Goal: Check status: Check status

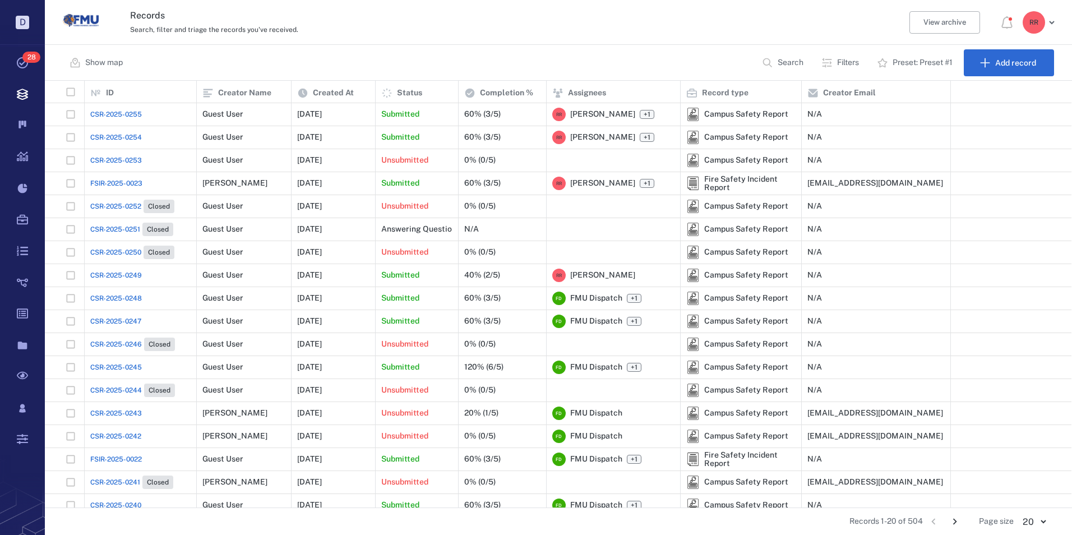
click at [109, 112] on span "CSR-2025-0255" at bounding box center [116, 114] width 52 height 10
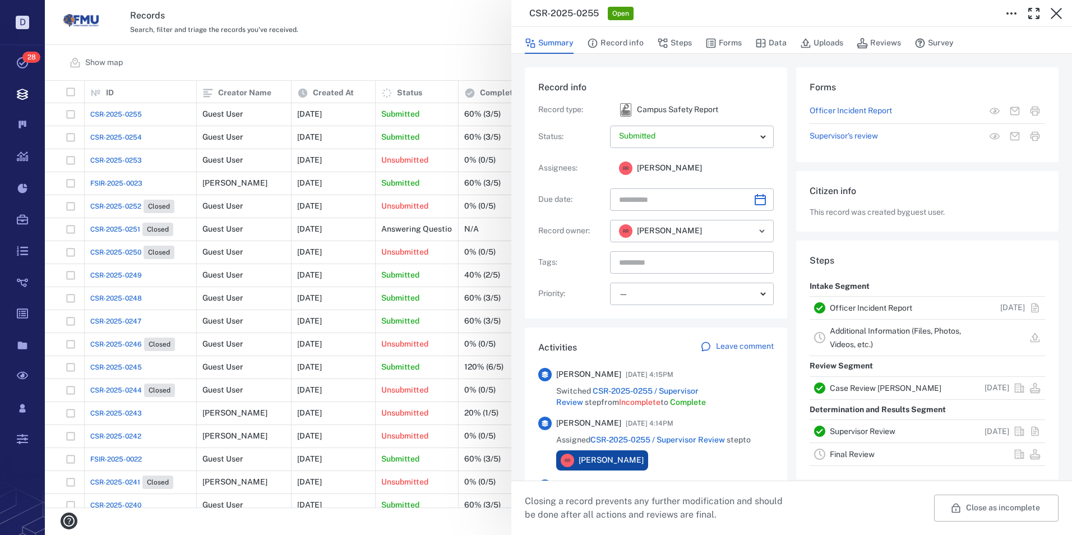
click at [862, 307] on link "Officer Incident Report" at bounding box center [871, 307] width 82 height 9
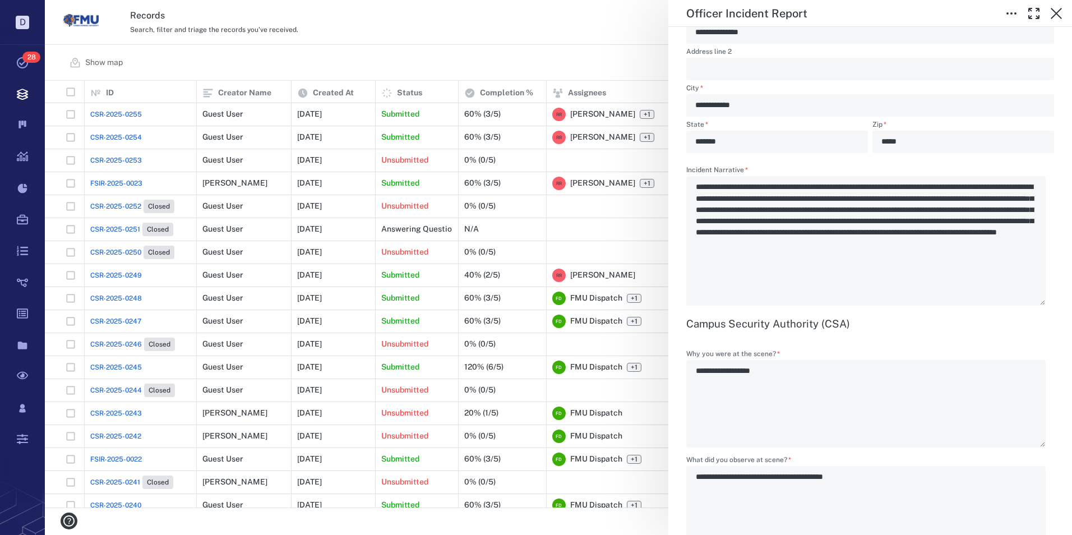
scroll to position [1289, 0]
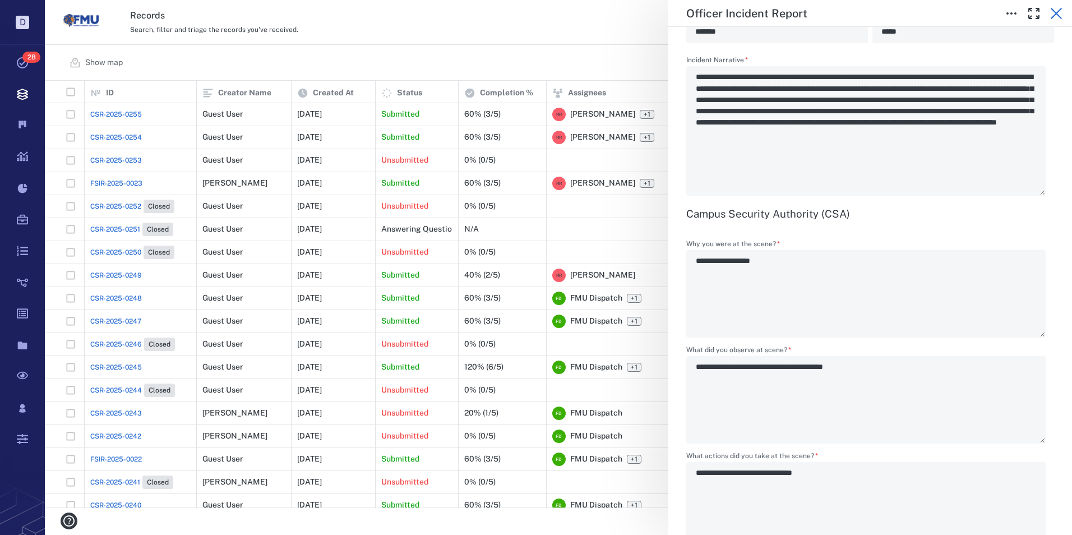
click at [1058, 16] on icon "button" at bounding box center [1055, 13] width 13 height 13
